Goal: Transaction & Acquisition: Purchase product/service

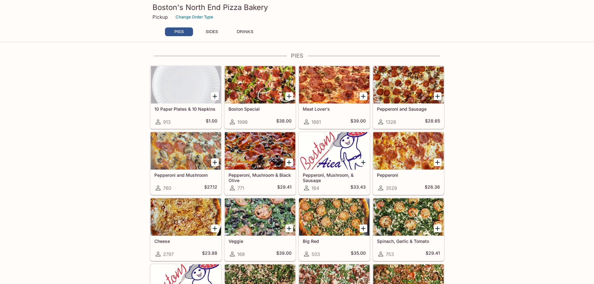
click at [313, 80] on div at bounding box center [334, 84] width 70 height 37
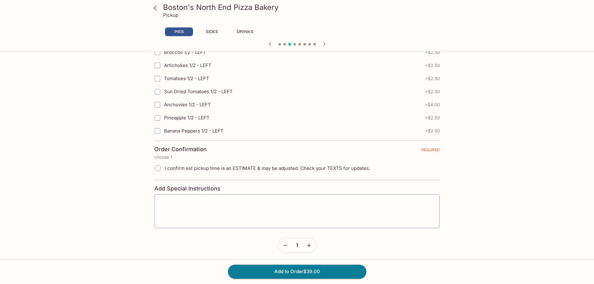
scroll to position [1371, 0]
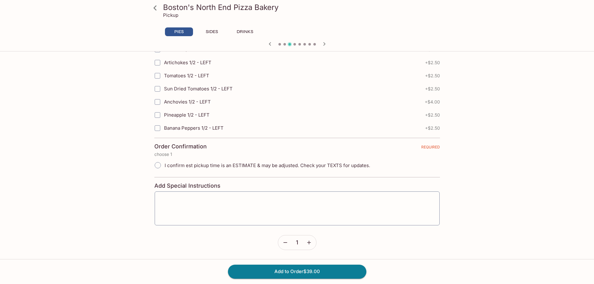
click at [159, 166] on input "I confirm est pickup time is an ESTIMATE & may be adjusted. Check your TEXTS fo…" at bounding box center [157, 165] width 13 height 13
radio input "true"
click at [345, 270] on button "Add to Order $39.00" at bounding box center [297, 272] width 138 height 14
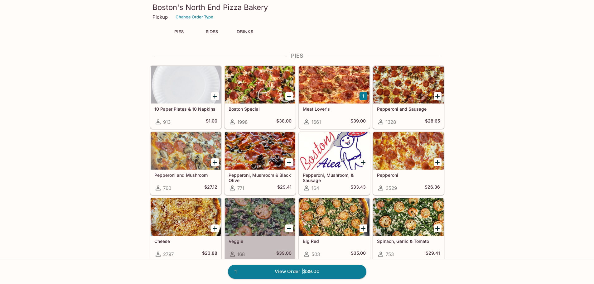
click at [258, 223] on div at bounding box center [260, 216] width 70 height 37
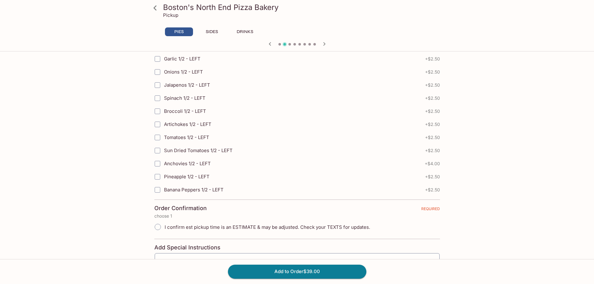
scroll to position [1371, 0]
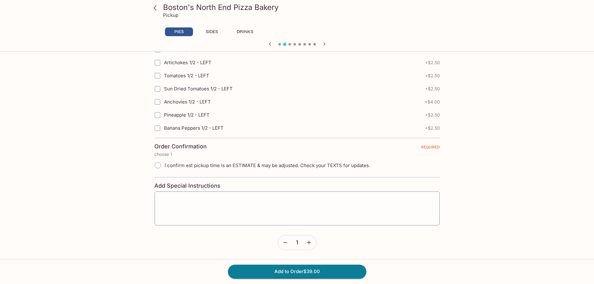
click at [210, 163] on span "I confirm est pickup time is an ESTIMATE & may be adjusted. Check your TEXTS fo…" at bounding box center [267, 165] width 205 height 6
click at [164, 163] on input "I confirm est pickup time is an ESTIMATE & may be adjusted. Check your TEXTS fo…" at bounding box center [157, 165] width 13 height 13
radio input "true"
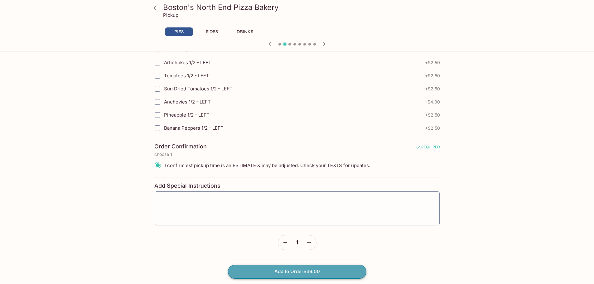
click at [322, 271] on button "Add to Order $39.00" at bounding box center [297, 272] width 138 height 14
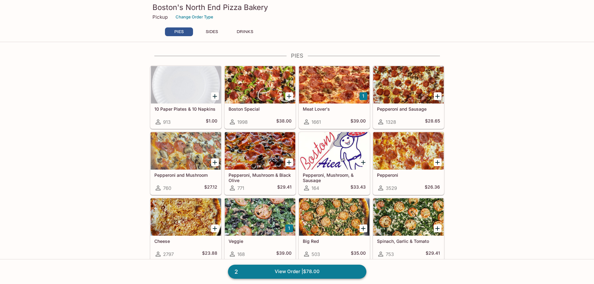
click at [345, 270] on link "2 View Order | $78.00" at bounding box center [297, 272] width 138 height 14
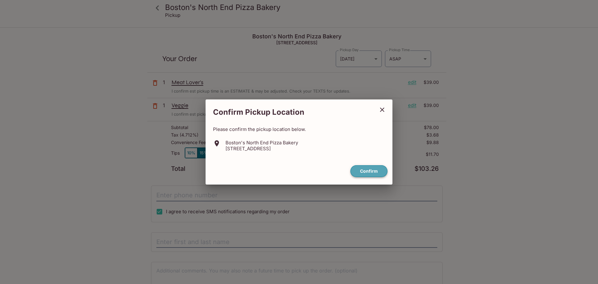
click at [367, 173] on button "Confirm" at bounding box center [369, 171] width 37 height 12
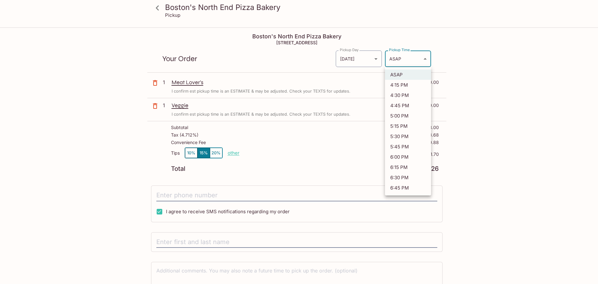
click at [406, 57] on body "Boston's North End Pizza Bakery Pickup Boston's North End Pizza Bakery [STREET_…" at bounding box center [299, 170] width 598 height 284
click at [405, 96] on li "4:30 PM" at bounding box center [408, 95] width 46 height 10
type input "[DATE]T02:30:40.000000Z"
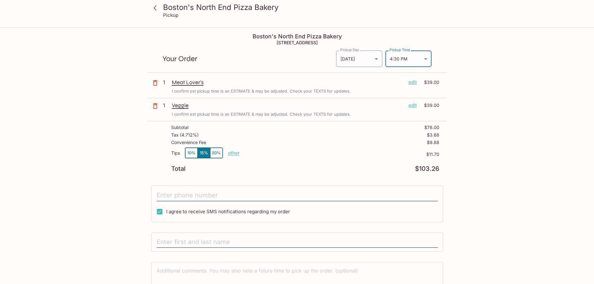
scroll to position [36, 0]
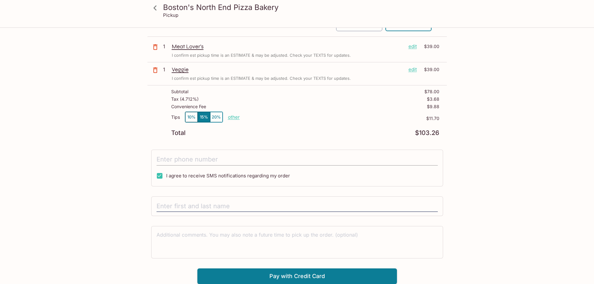
click at [217, 159] on input "tel" at bounding box center [296, 160] width 281 height 12
type input "[PHONE_NUMBER]"
click at [220, 205] on input "text" at bounding box center [296, 206] width 281 height 12
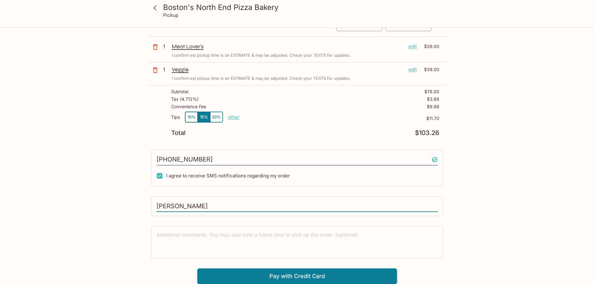
type input "[PERSON_NAME]"
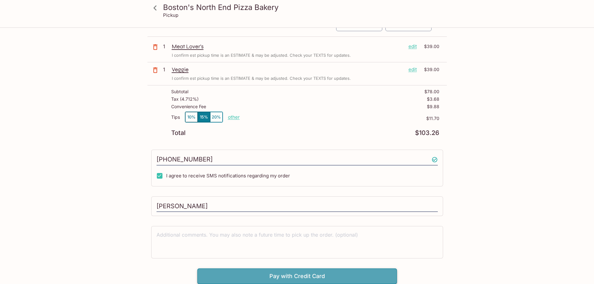
click at [376, 275] on button "Pay with Credit Card" at bounding box center [296, 276] width 199 height 16
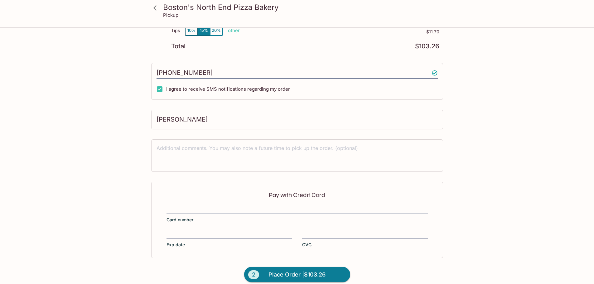
scroll to position [129, 0]
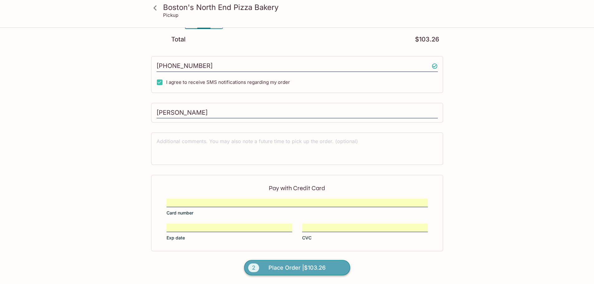
click at [305, 270] on span "Place Order | $103.26" at bounding box center [296, 268] width 57 height 10
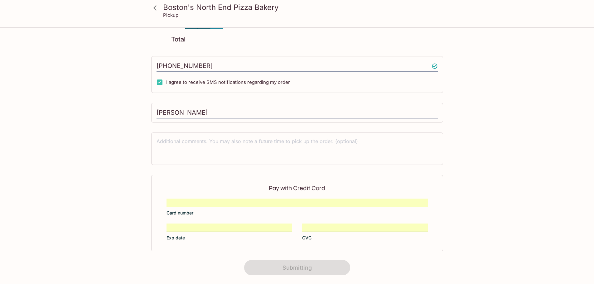
scroll to position [78, 0]
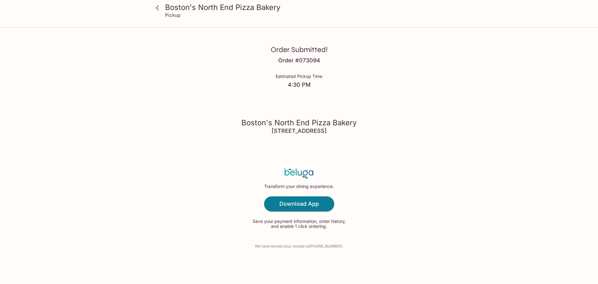
click at [324, 247] on p "We have texted your receipt to [PHONE_NUMBER] ." at bounding box center [299, 246] width 89 height 6
